Goal: Transaction & Acquisition: Obtain resource

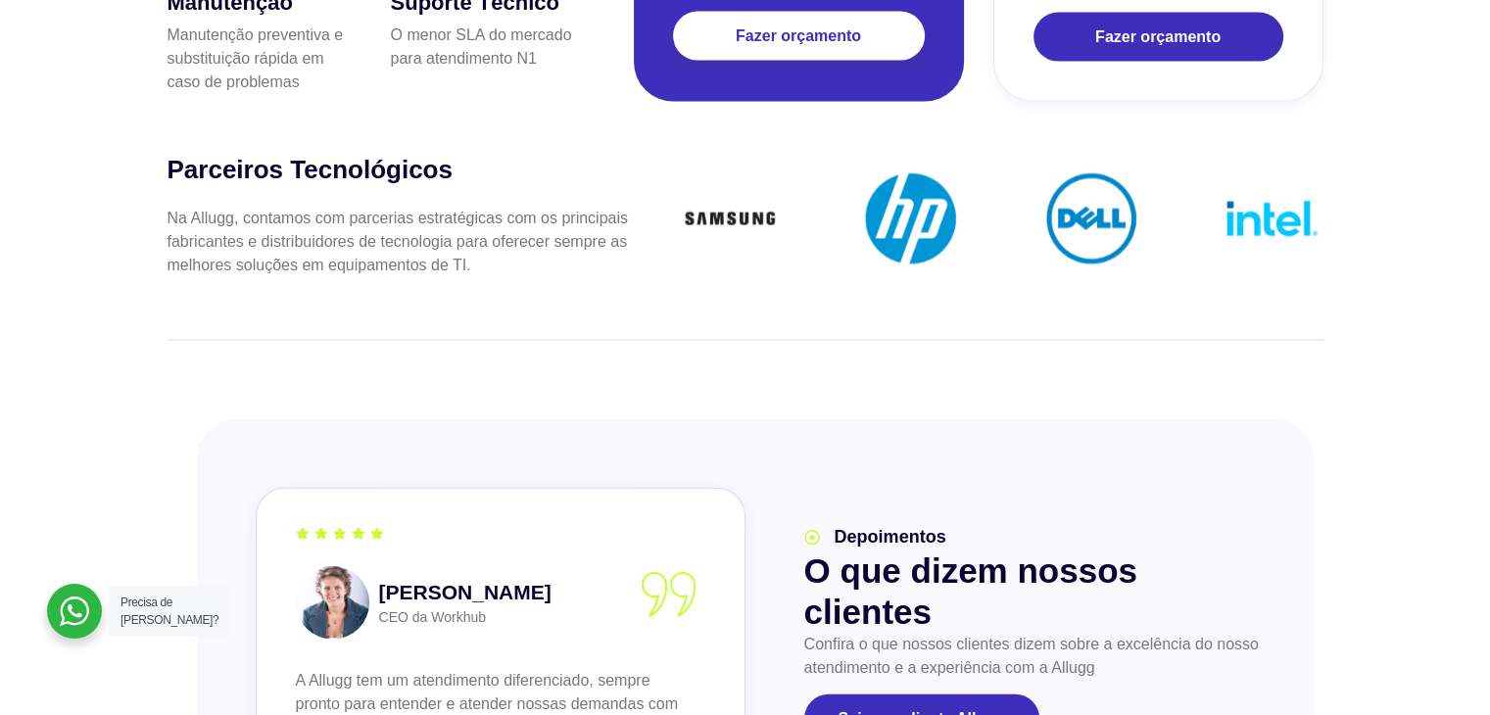
scroll to position [4211, 0]
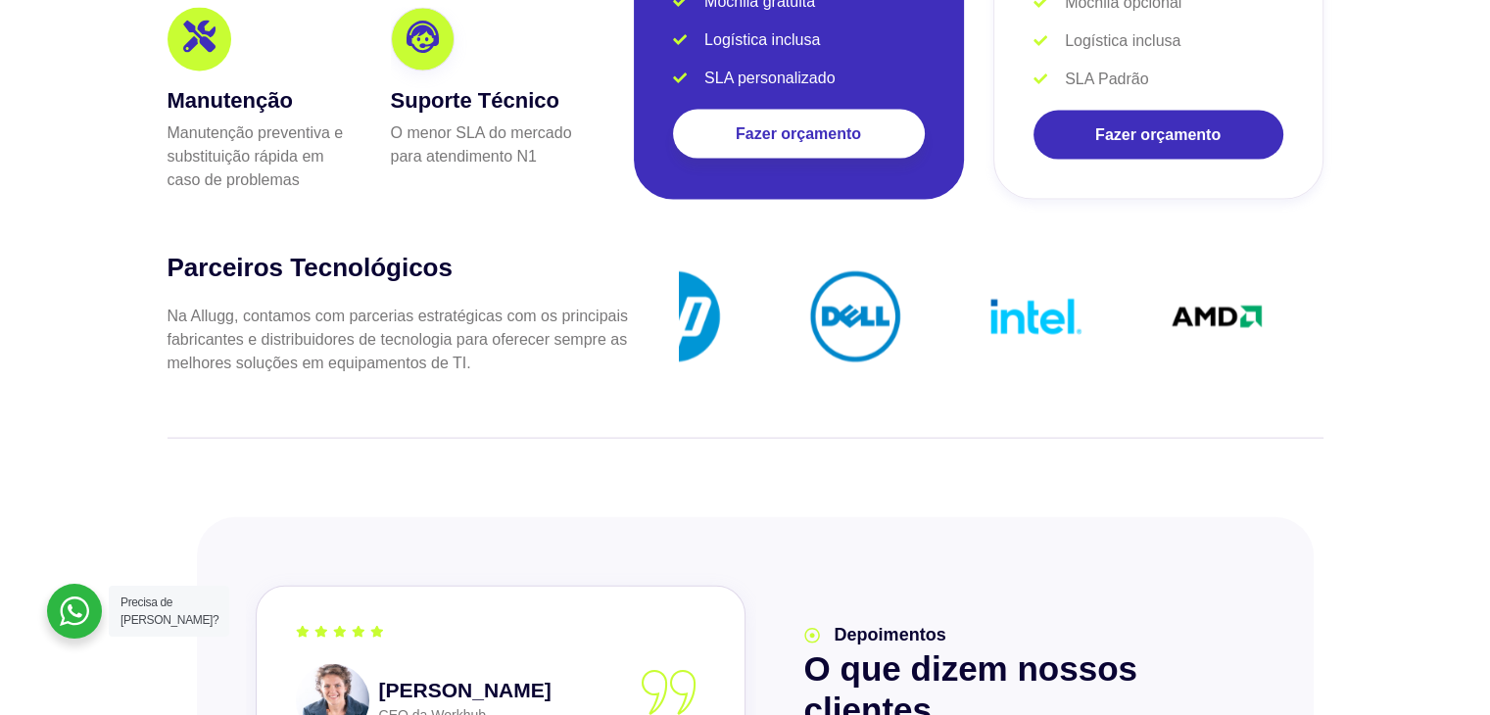
drag, startPoint x: 1105, startPoint y: 283, endPoint x: 389, endPoint y: 325, distance: 717.2
click at [392, 325] on div "Parceiros Tecnológicos Na Allugg, contamos com parcerias estratégicas com os pr…" at bounding box center [745, 320] width 1156 height 137
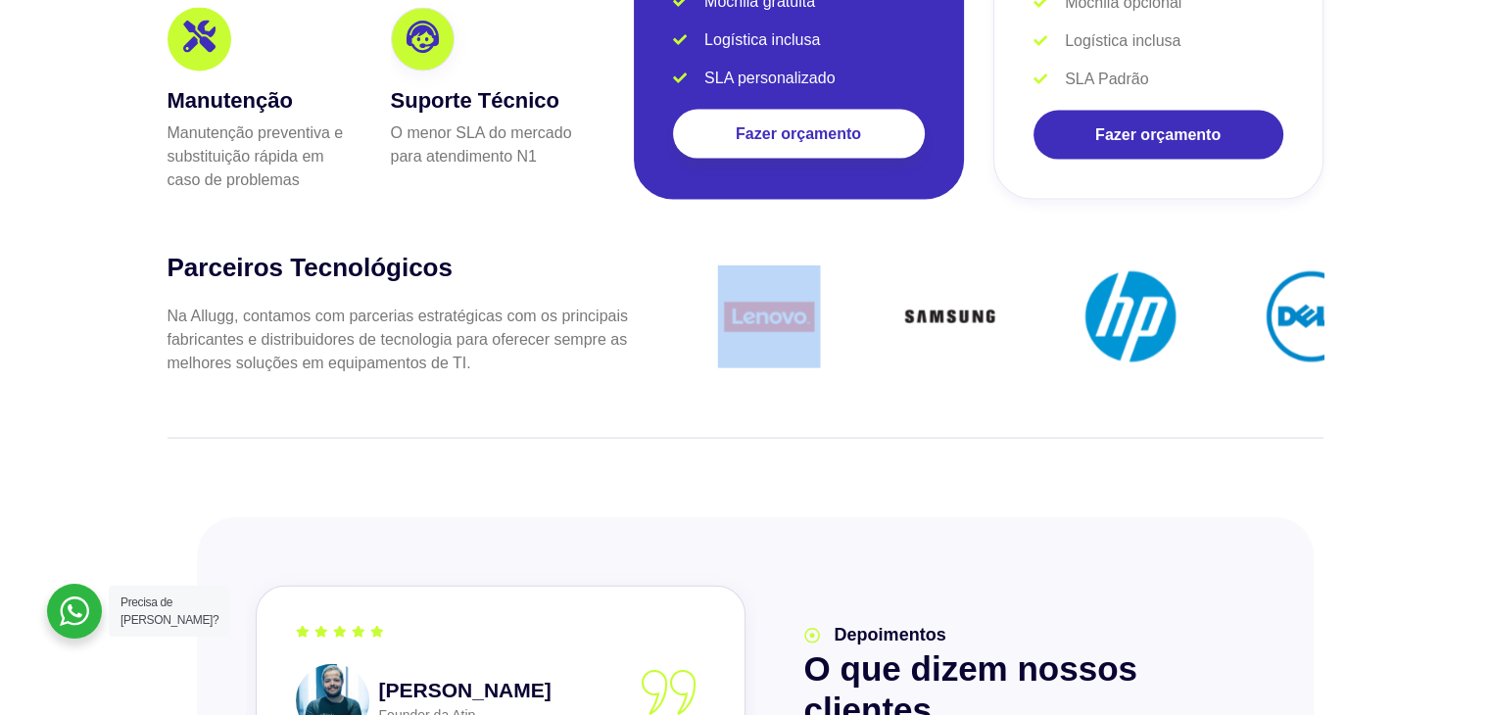
drag, startPoint x: 1211, startPoint y: 303, endPoint x: 682, endPoint y: 310, distance: 529.9
click at [635, 318] on div "slide 12 to 15 of 6" at bounding box center [976, 320] width 693 height 110
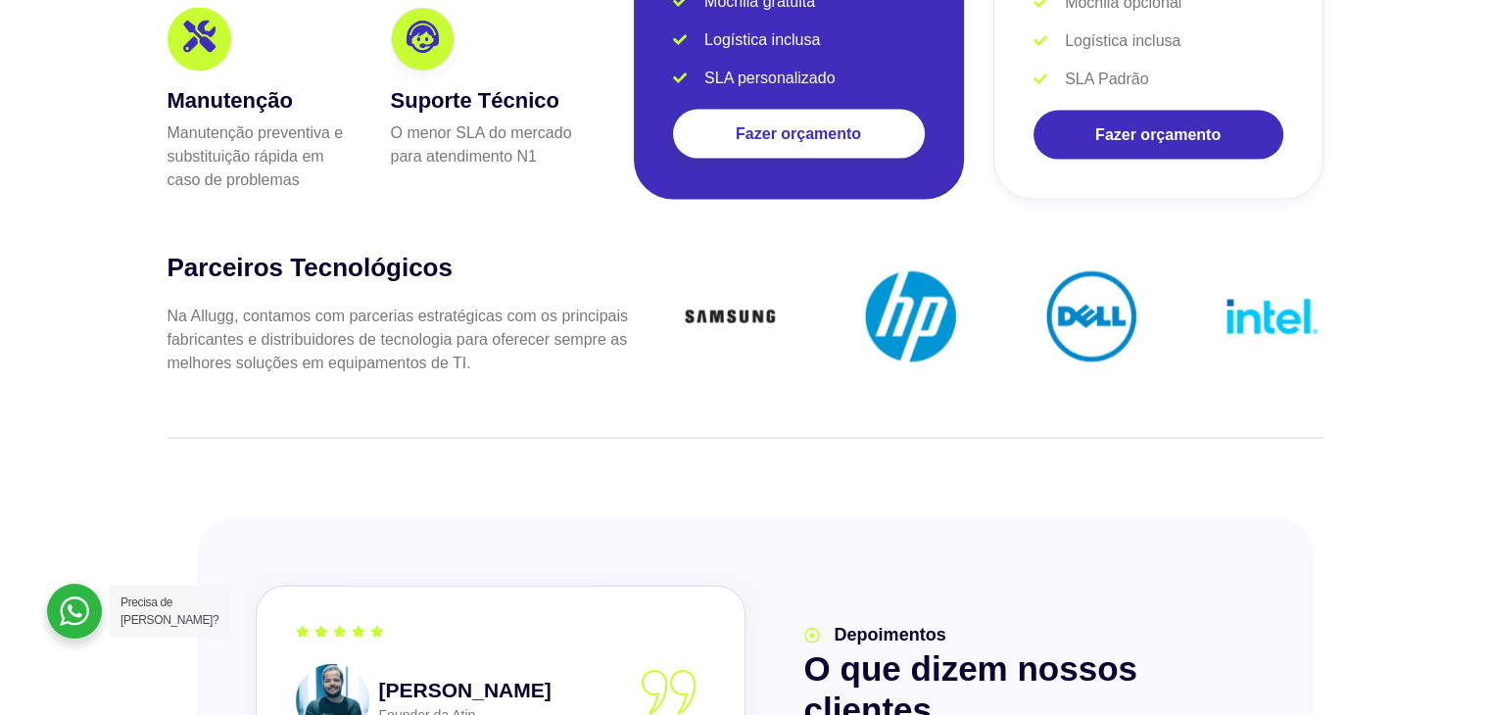
drag, startPoint x: 998, startPoint y: 286, endPoint x: 780, endPoint y: 310, distance: 219.8
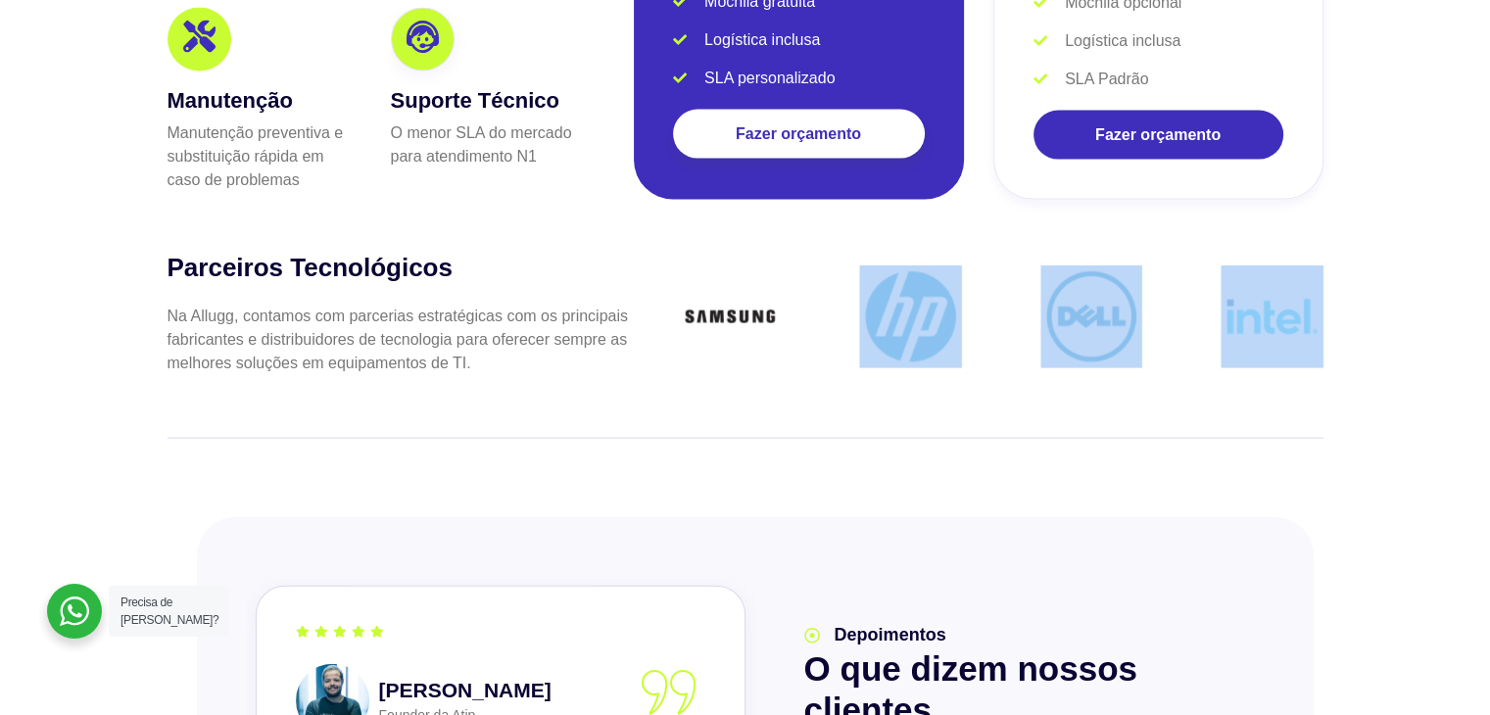
drag, startPoint x: 1223, startPoint y: 288, endPoint x: 911, endPoint y: 301, distance: 312.7
click at [911, 301] on section "Parceiros Tecnológicos Na Allugg, contamos com parcerias estratégicas com os pr…" at bounding box center [745, 370] width 1490 height 256
drag, startPoint x: 1473, startPoint y: 258, endPoint x: 784, endPoint y: 286, distance: 690.1
click at [784, 286] on section "Parceiros Tecnológicos Na Allugg, contamos com parcerias estratégicas com os pr…" at bounding box center [745, 370] width 1490 height 256
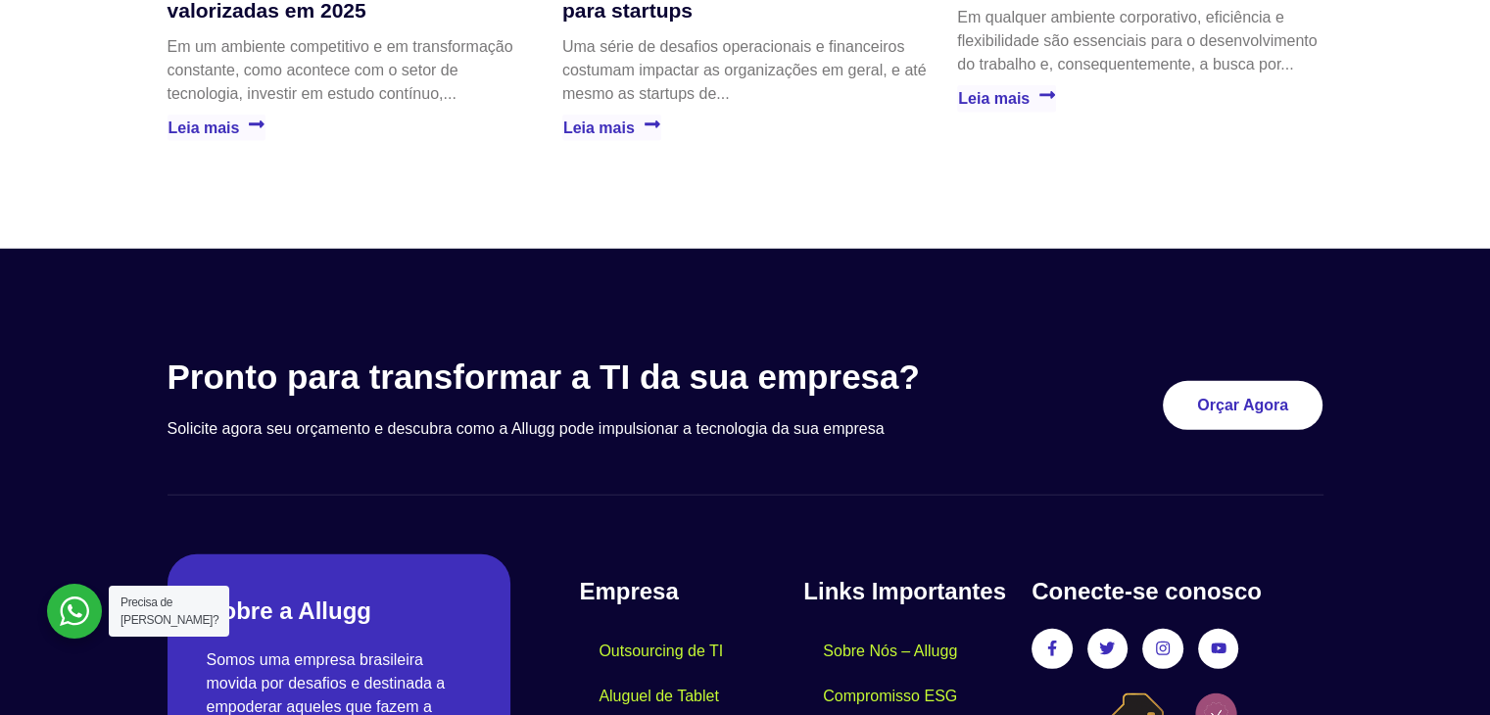
scroll to position [5814, 0]
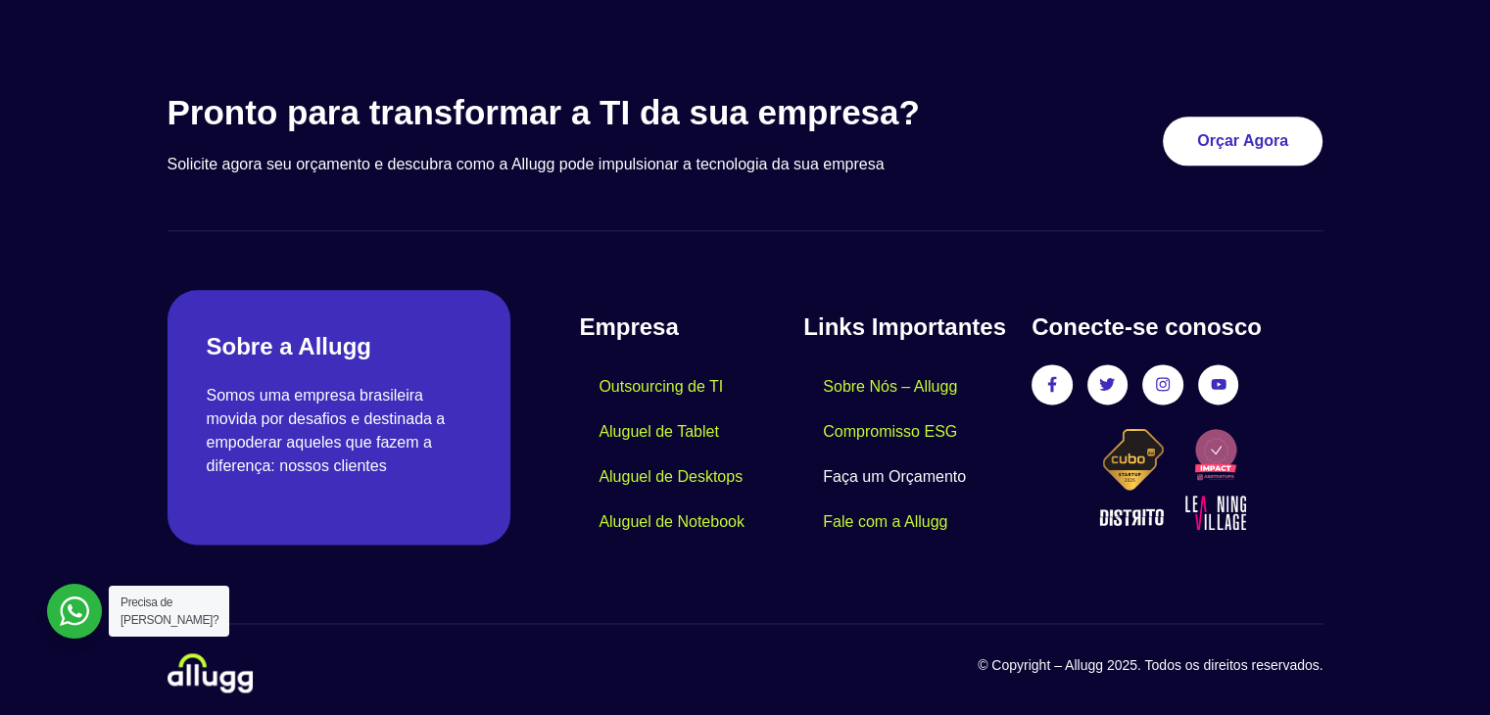
scroll to position [2470, 0]
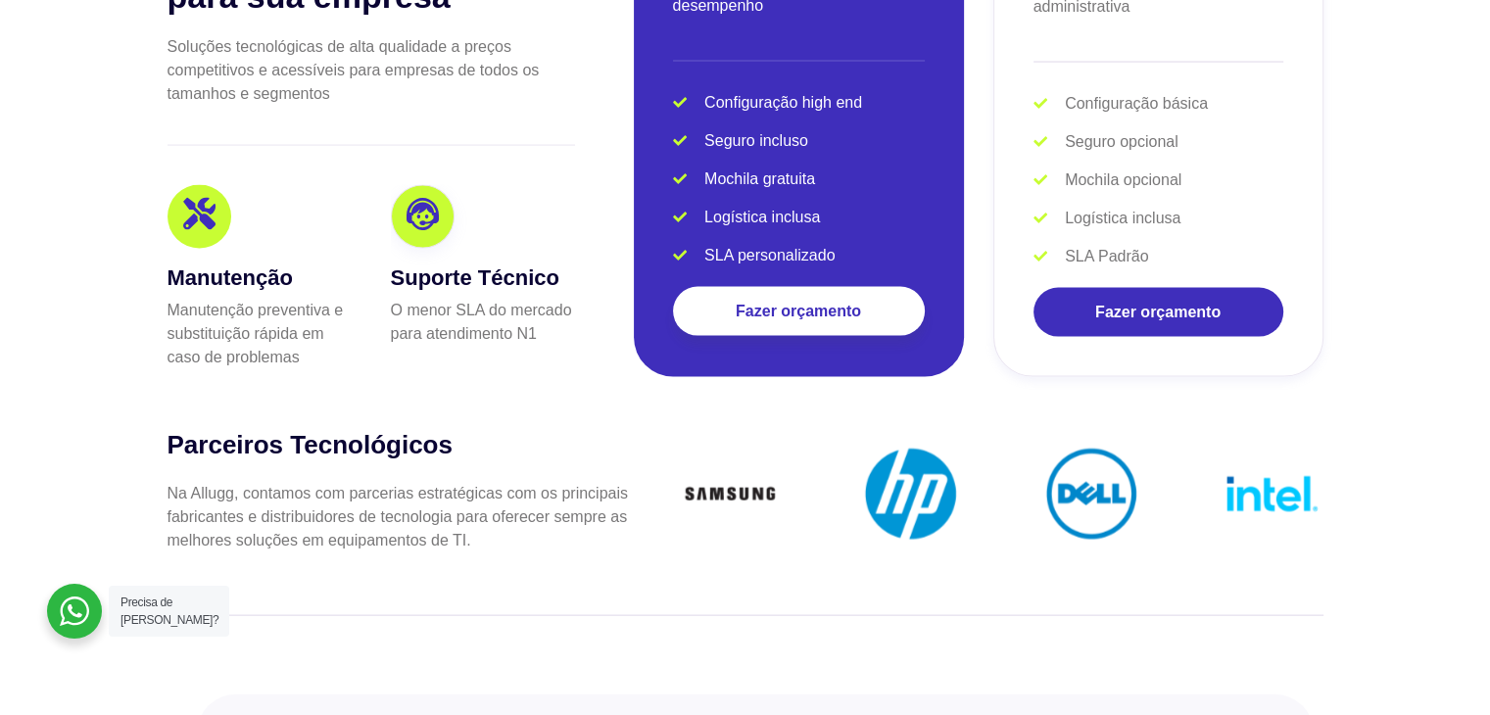
scroll to position [4015, 0]
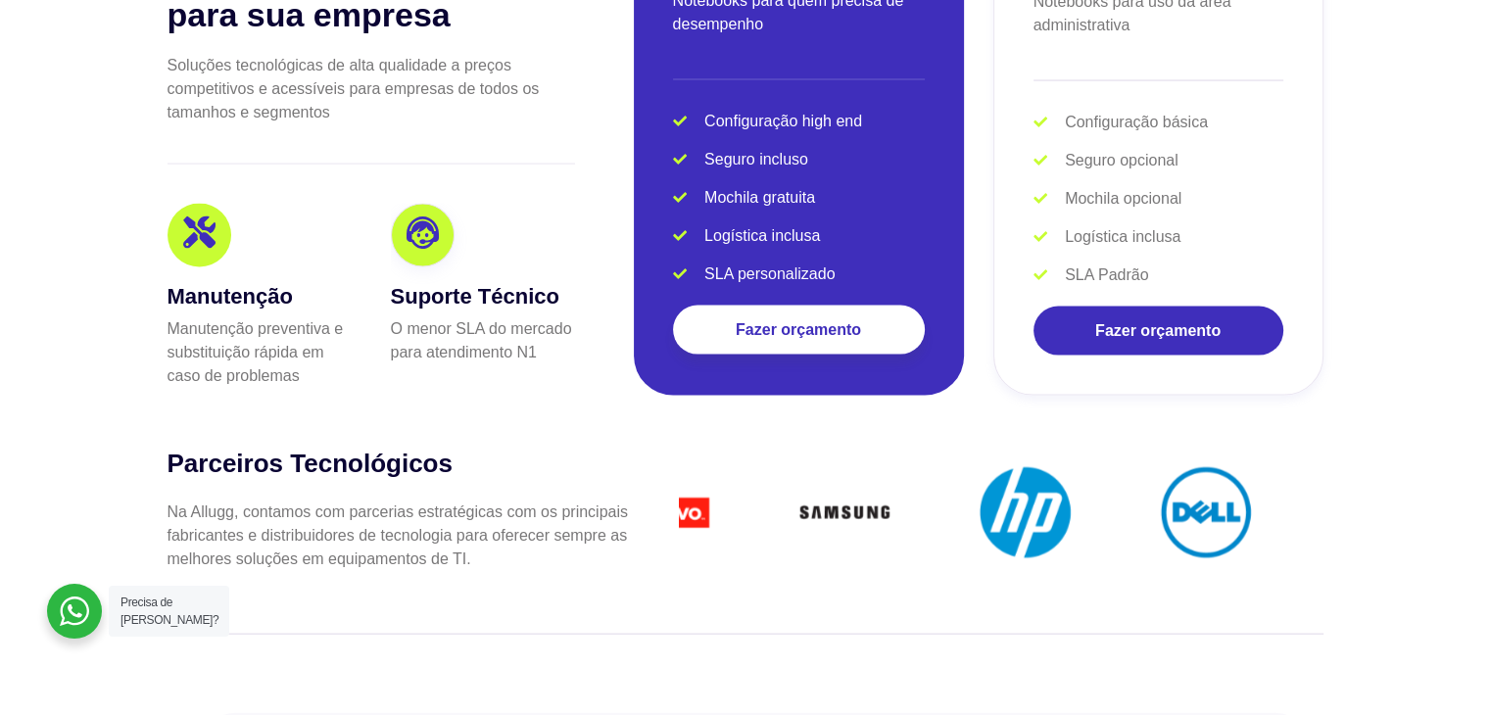
drag, startPoint x: 736, startPoint y: 471, endPoint x: 949, endPoint y: 495, distance: 213.8
click at [895, 495] on img at bounding box center [843, 512] width 103 height 103
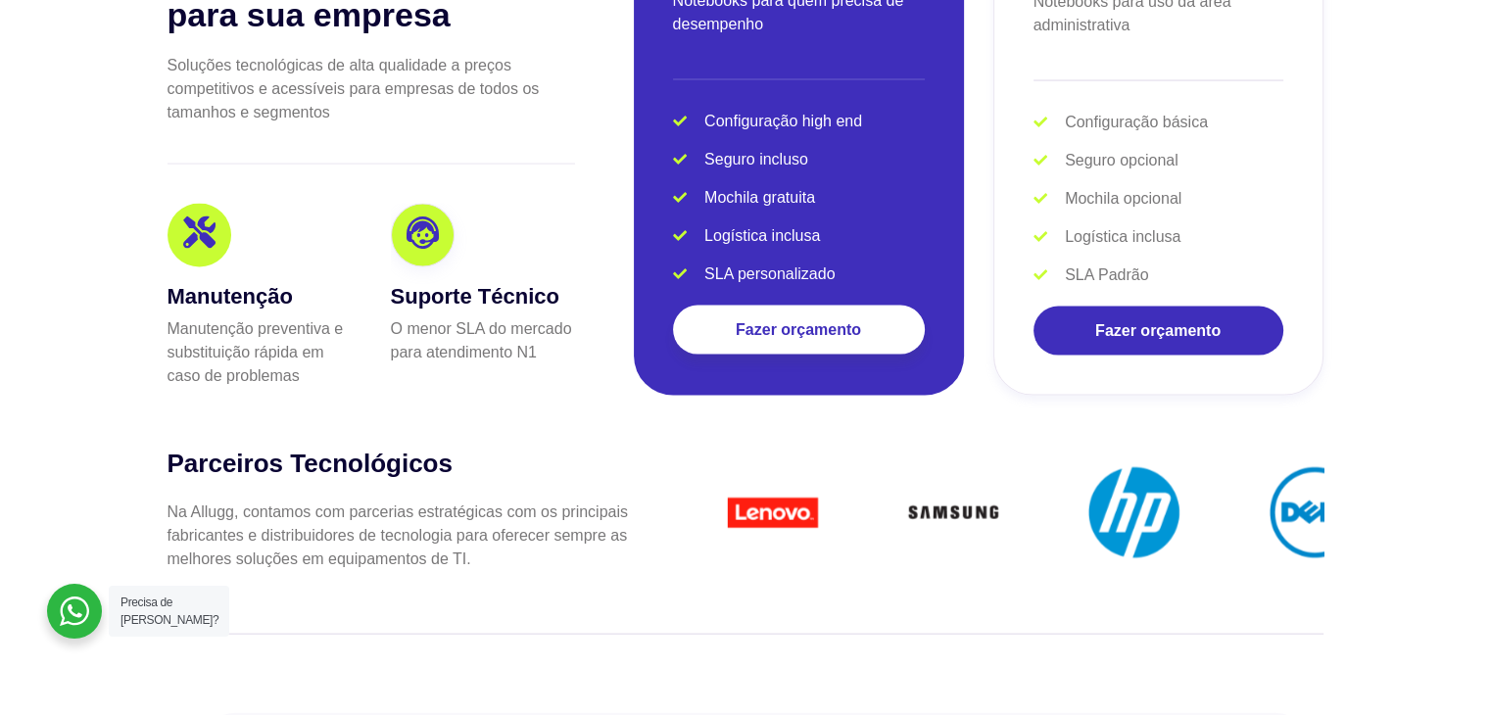
drag, startPoint x: 885, startPoint y: 497, endPoint x: 730, endPoint y: 500, distance: 155.8
click at [730, 500] on img at bounding box center [772, 512] width 103 height 103
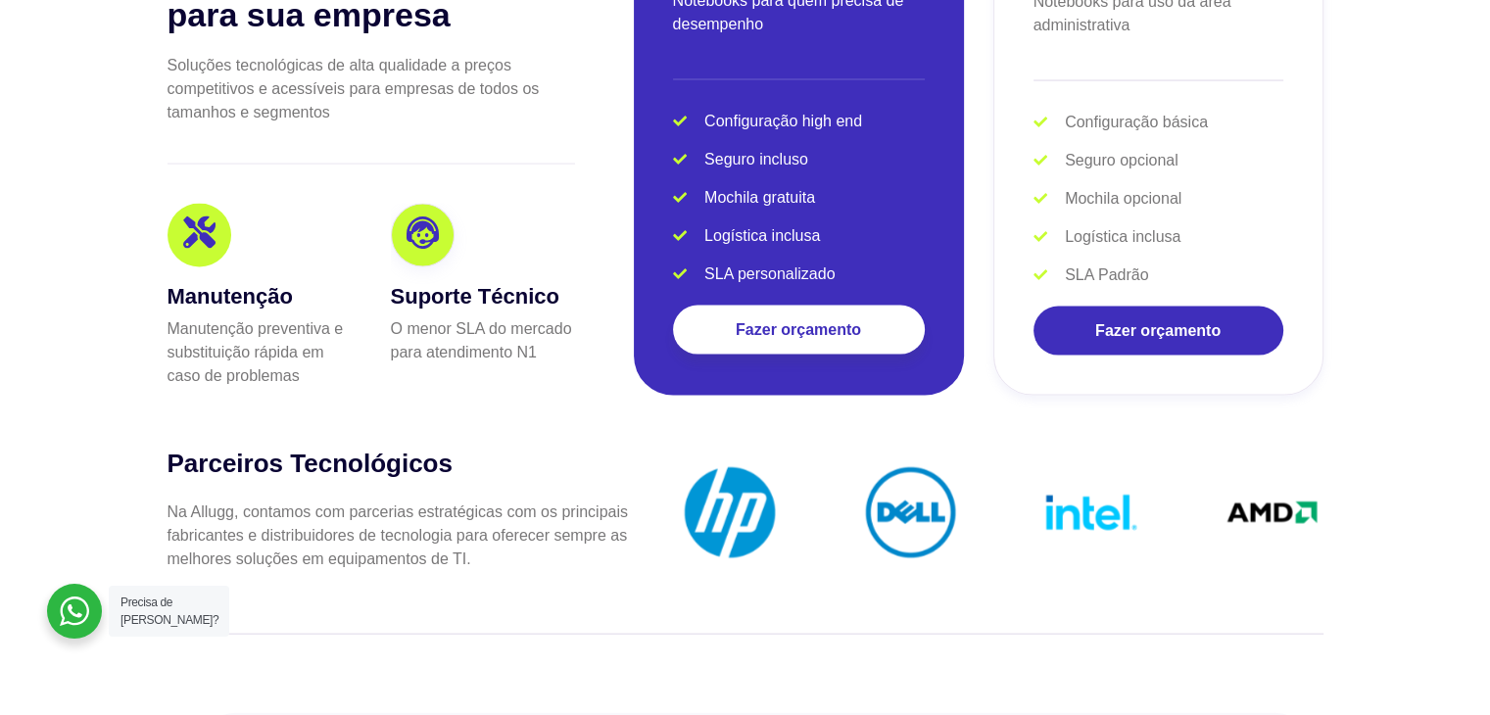
drag, startPoint x: 1266, startPoint y: 495, endPoint x: 631, endPoint y: 538, distance: 637.1
click at [588, 544] on div "Parceiros Tecnológicos Na Allugg, contamos com parcerias estratégicas com os pr…" at bounding box center [745, 516] width 1156 height 137
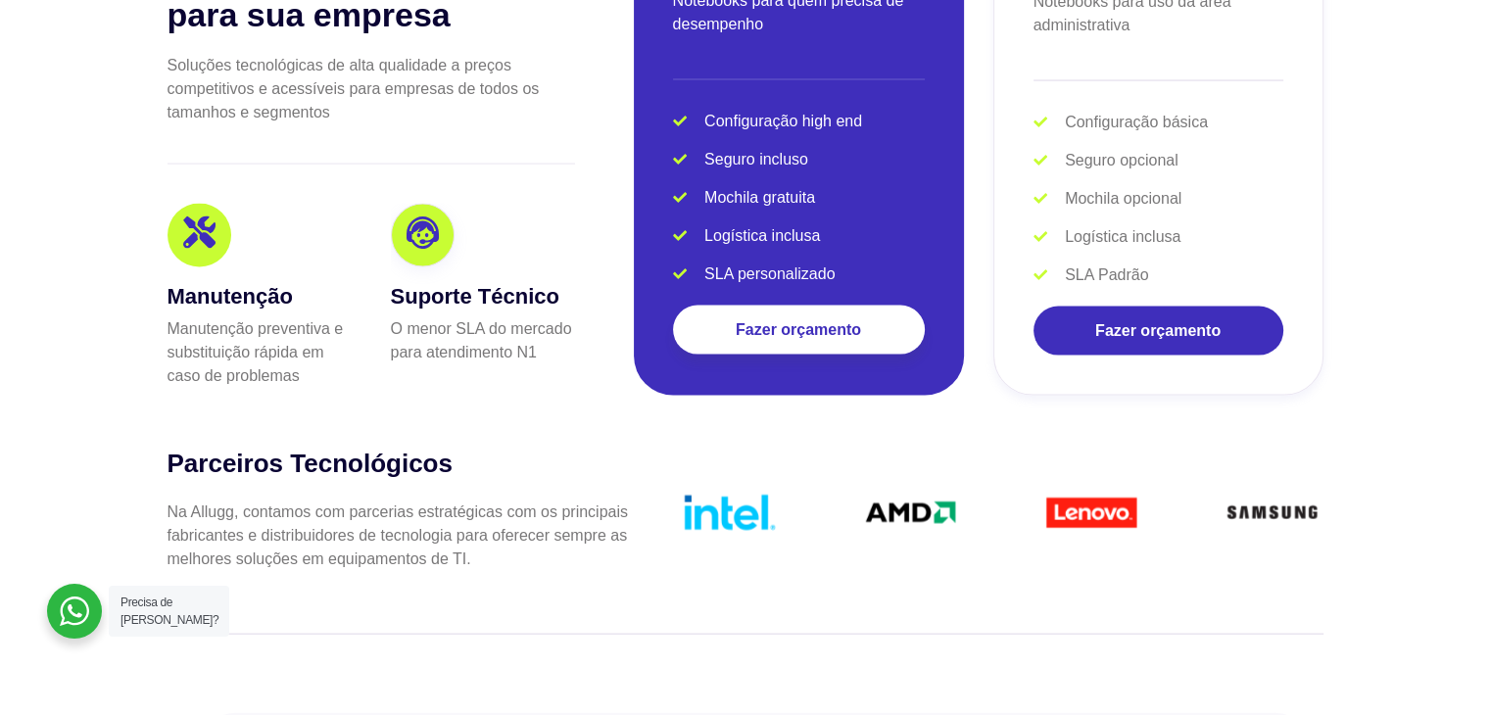
drag, startPoint x: 874, startPoint y: 489, endPoint x: 662, endPoint y: 506, distance: 212.3
click at [662, 506] on div "slide 12 to 15 of 6" at bounding box center [976, 516] width 693 height 110
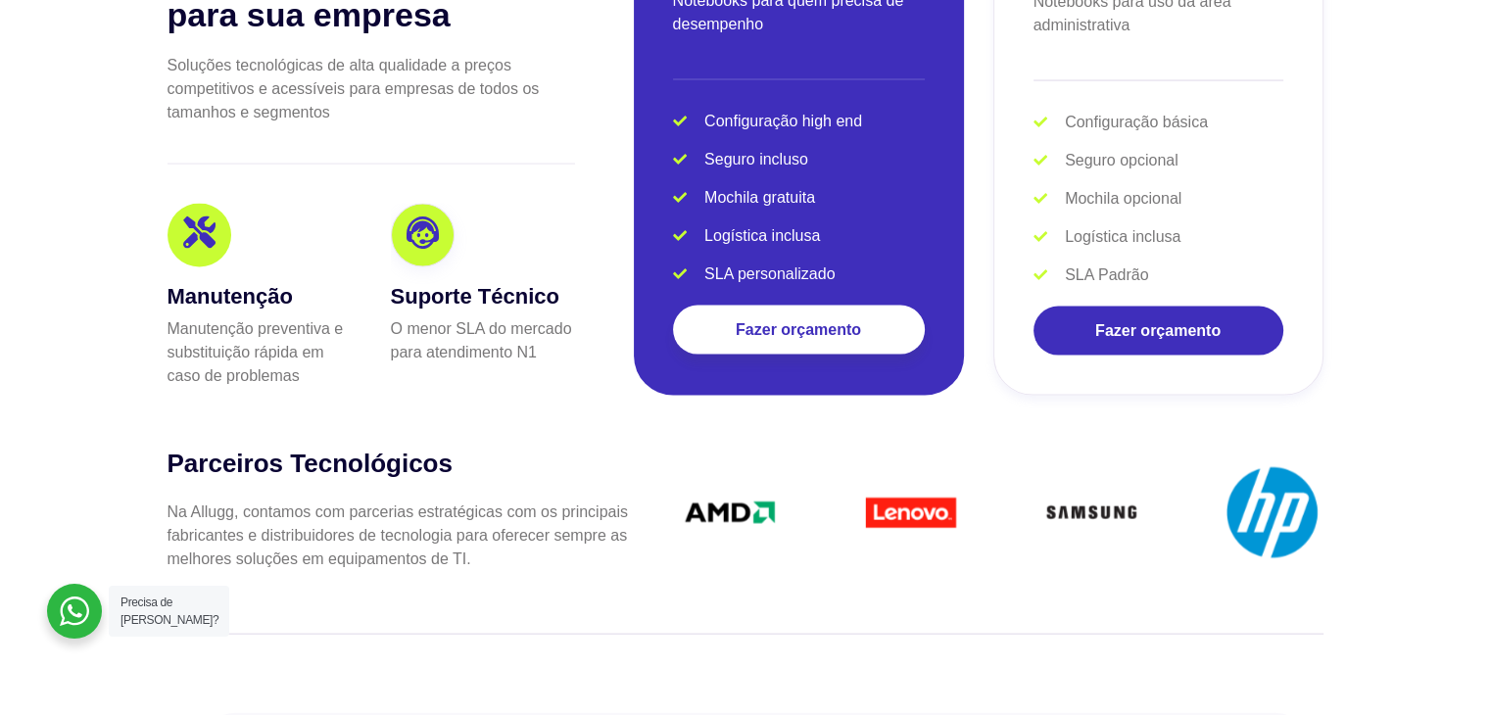
drag, startPoint x: 1021, startPoint y: 495, endPoint x: 656, endPoint y: 530, distance: 367.0
click at [656, 530] on div "slide 13 to 16 of 6" at bounding box center [976, 516] width 693 height 110
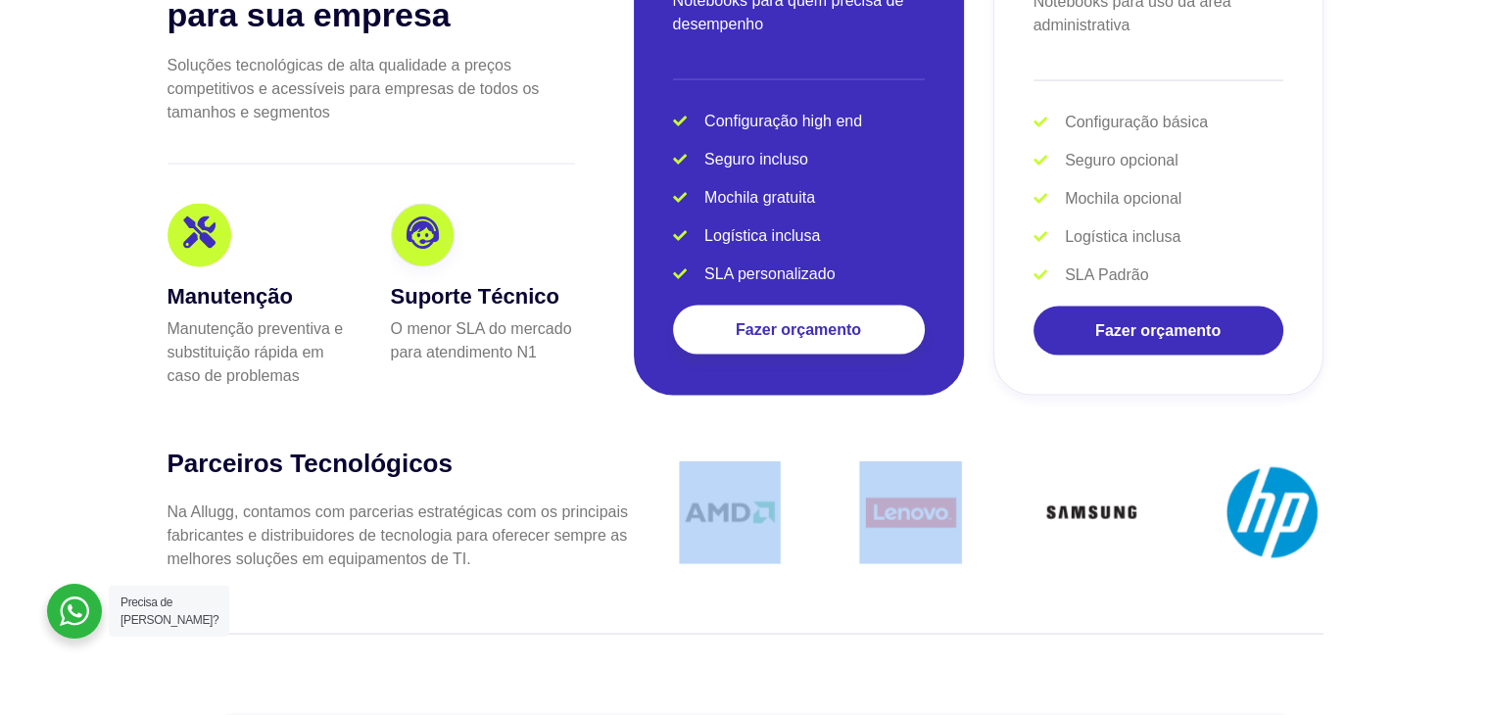
drag, startPoint x: 999, startPoint y: 514, endPoint x: 540, endPoint y: 542, distance: 460.1
click at [541, 541] on div "Parceiros Tecnológicos Na Allugg, contamos com parcerias estratégicas com os pr…" at bounding box center [745, 516] width 1156 height 137
